Goal: Navigation & Orientation: Find specific page/section

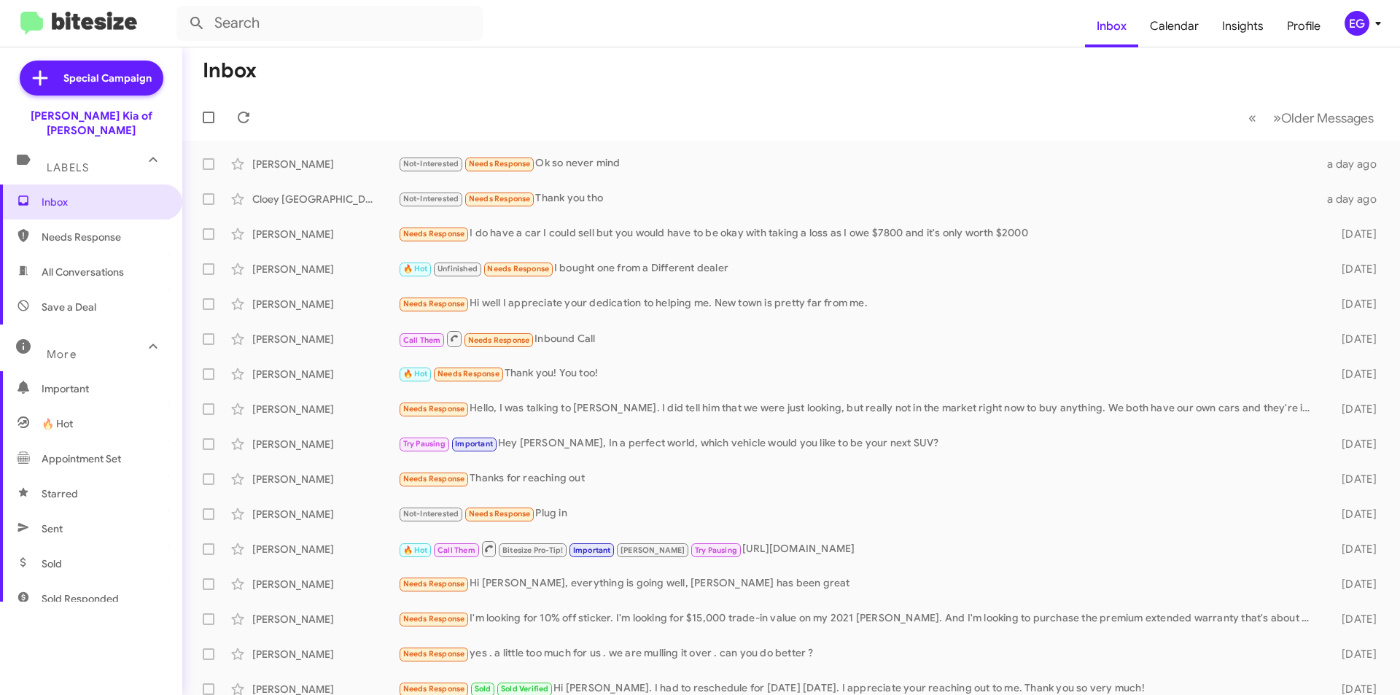
click at [39, 254] on span "All Conversations" at bounding box center [91, 271] width 182 height 35
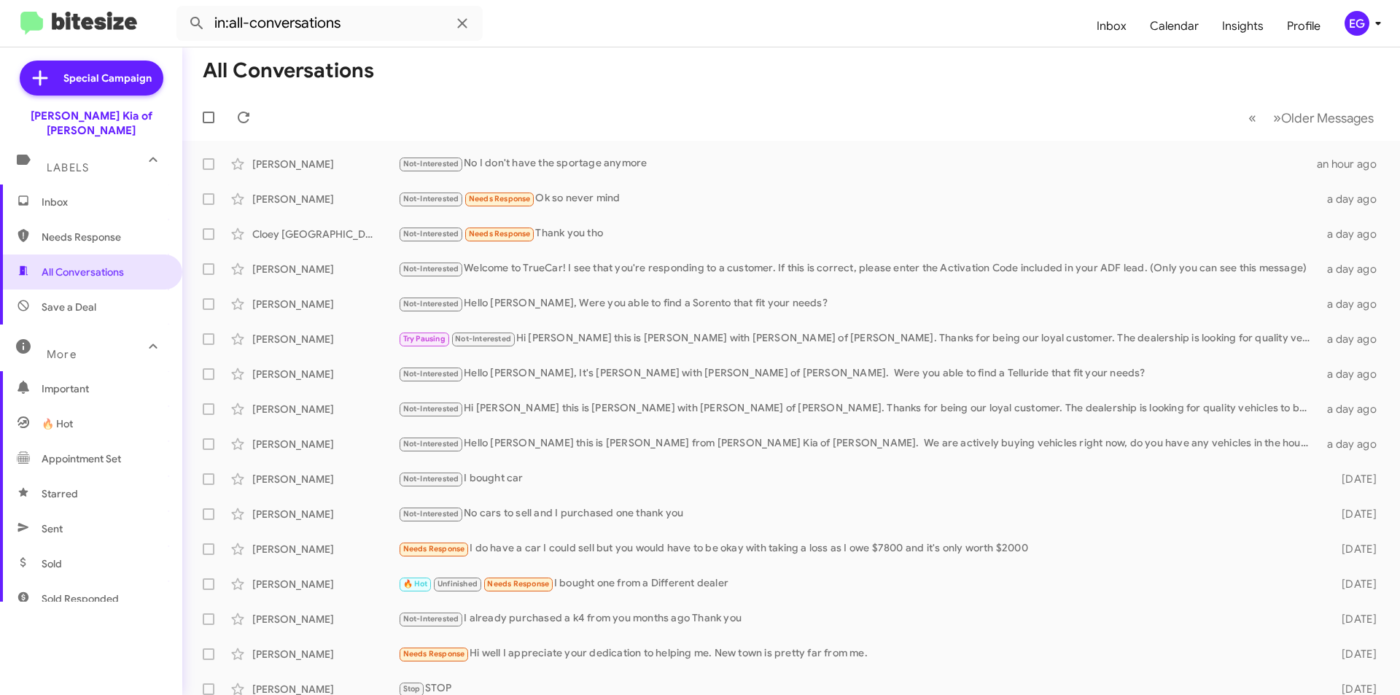
click at [51, 300] on span "Save a Deal" at bounding box center [69, 307] width 55 height 15
type input "in:not-interested"
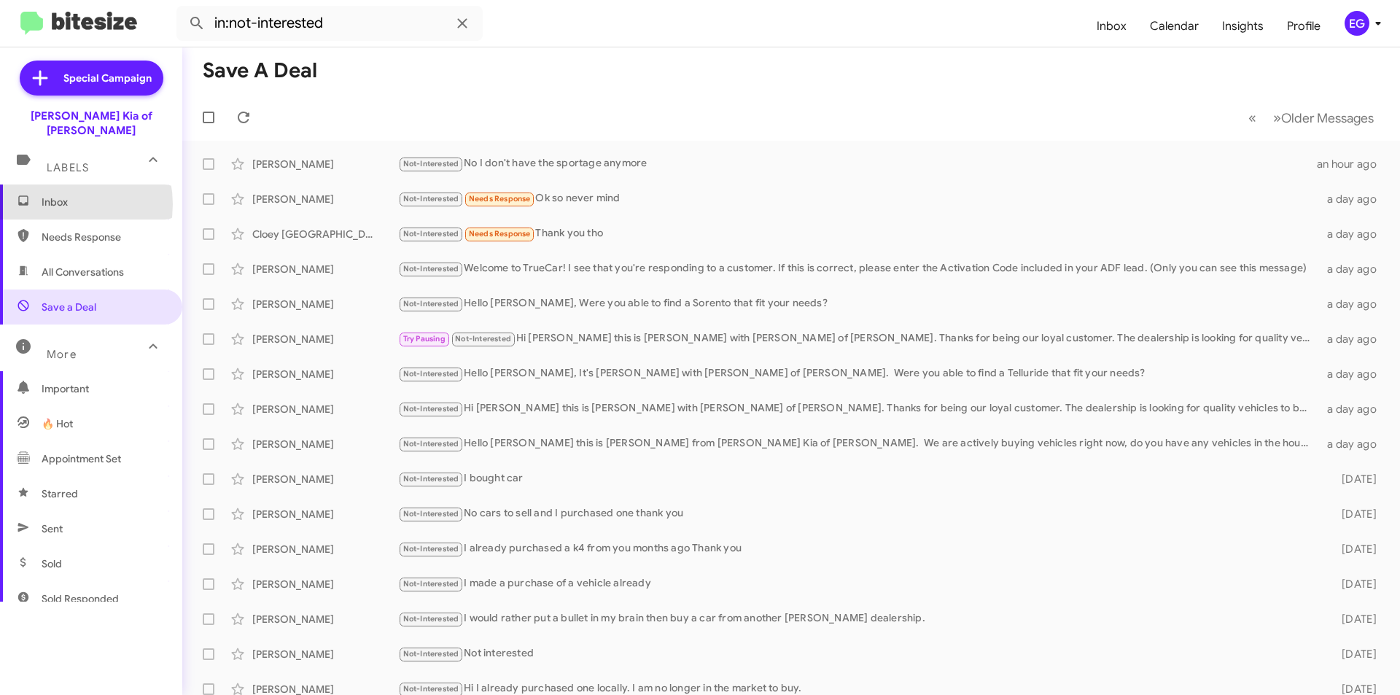
click at [55, 195] on span "Inbox" at bounding box center [104, 202] width 124 height 15
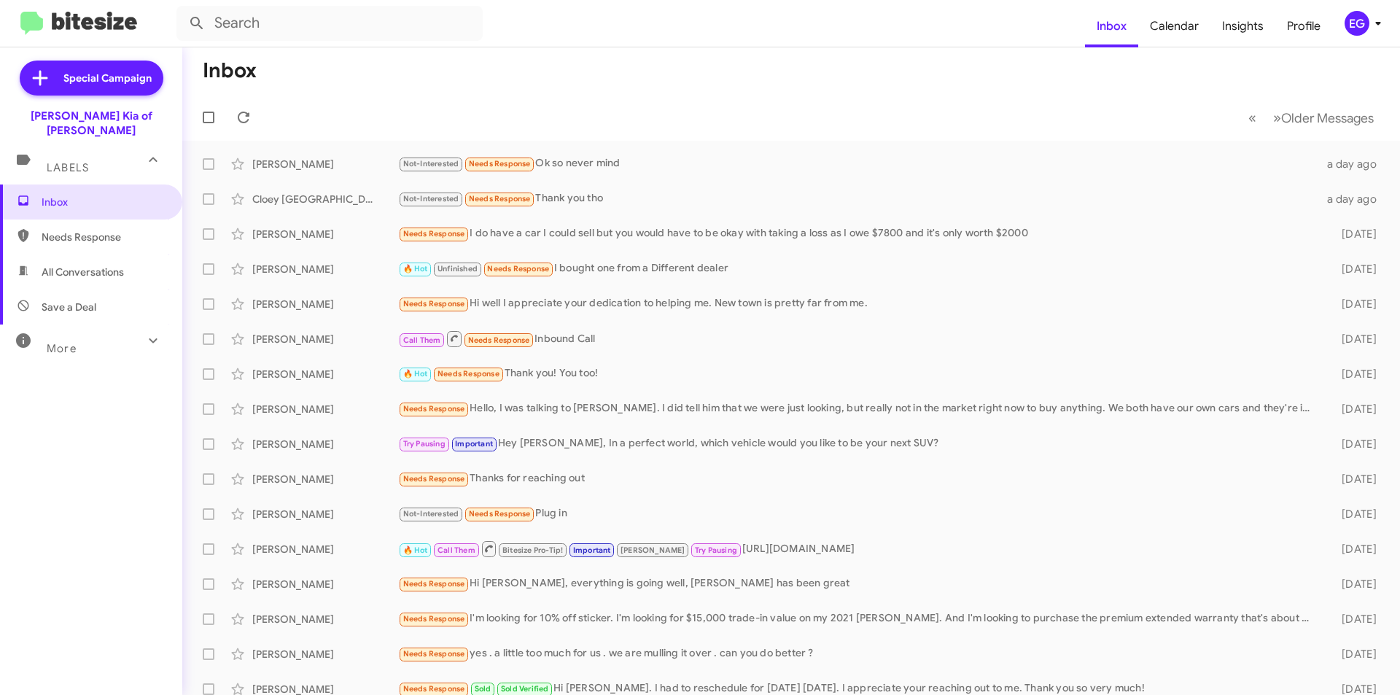
click at [84, 329] on div "More" at bounding box center [77, 342] width 130 height 27
click at [47, 511] on span "Sent" at bounding box center [91, 528] width 182 height 35
type input "in:sent"
